Goal: Task Accomplishment & Management: Manage account settings

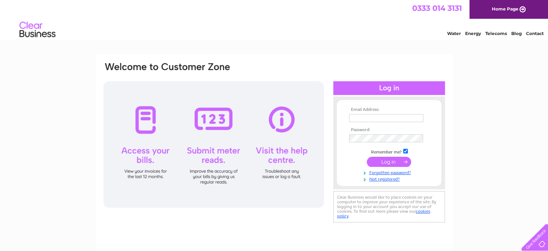
drag, startPoint x: 367, startPoint y: 125, endPoint x: 369, endPoint y: 118, distance: 7.6
click at [367, 125] on td at bounding box center [390, 126] width 84 height 4
click at [369, 118] on input "text" at bounding box center [386, 118] width 74 height 8
type input "finance"
click at [364, 119] on input "text" at bounding box center [386, 118] width 75 height 9
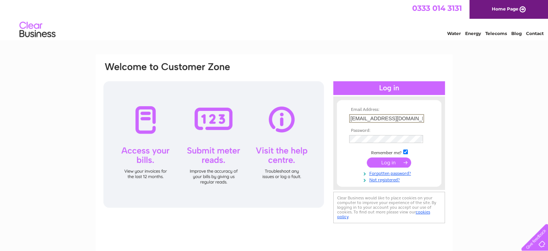
type input "finance@pantonmcleod.co.uk"
click at [367, 157] on input "submit" at bounding box center [389, 162] width 44 height 10
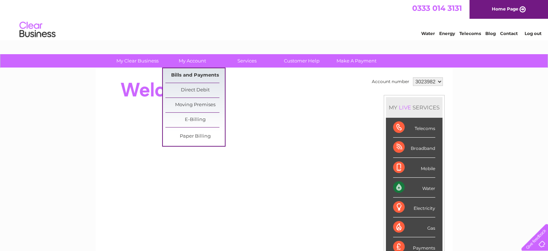
click at [200, 71] on link "Bills and Payments" at bounding box center [194, 75] width 59 height 14
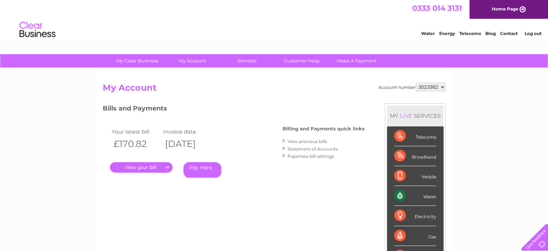
click at [146, 167] on link "." at bounding box center [141, 167] width 63 height 10
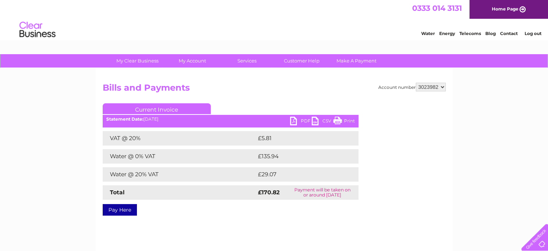
click at [301, 120] on link "PDF" at bounding box center [301, 121] width 22 height 10
